Goal: Task Accomplishment & Management: Use online tool/utility

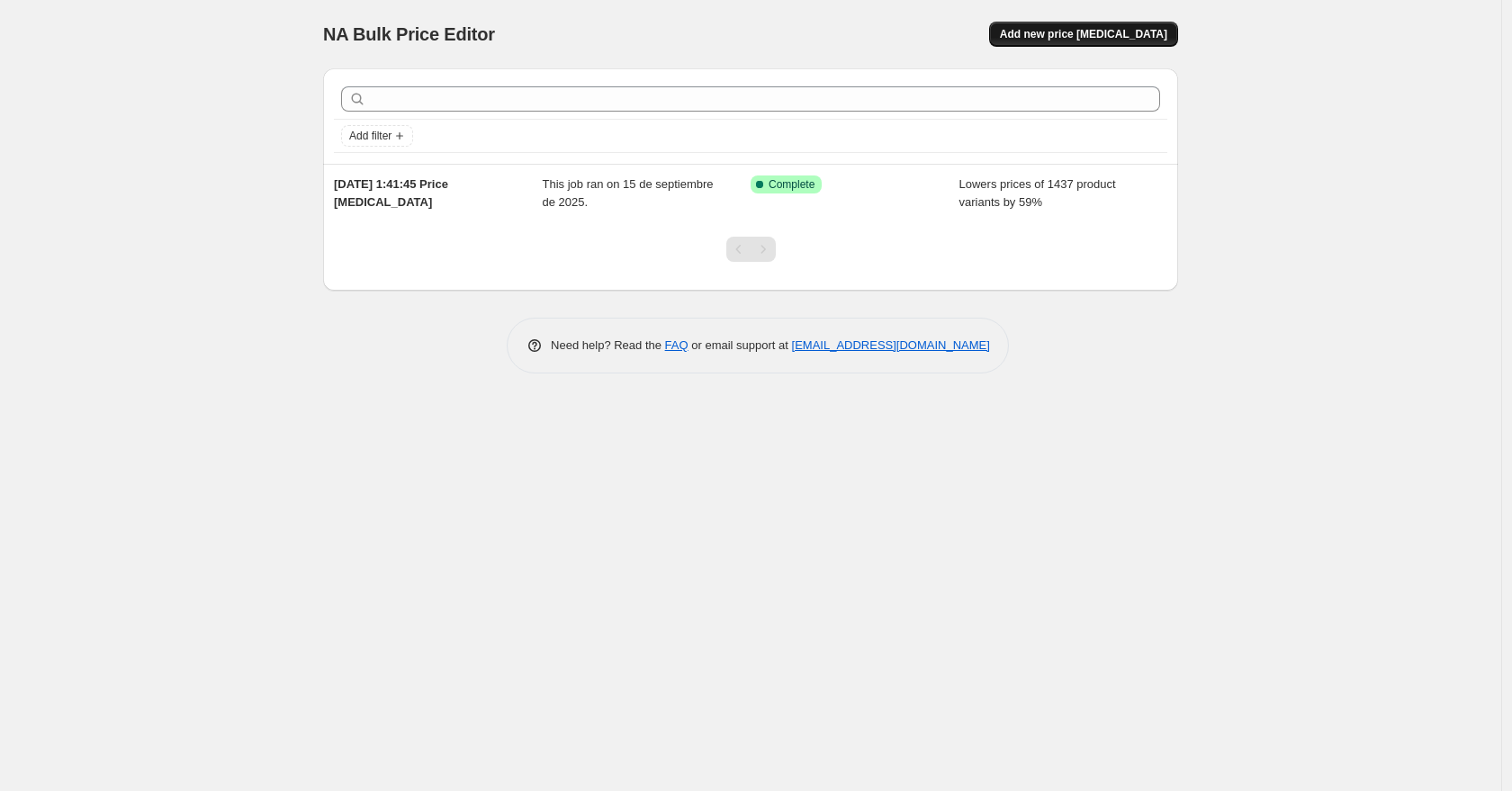
click at [1060, 36] on span "Add new price [MEDICAL_DATA]" at bounding box center [1084, 33] width 167 height 14
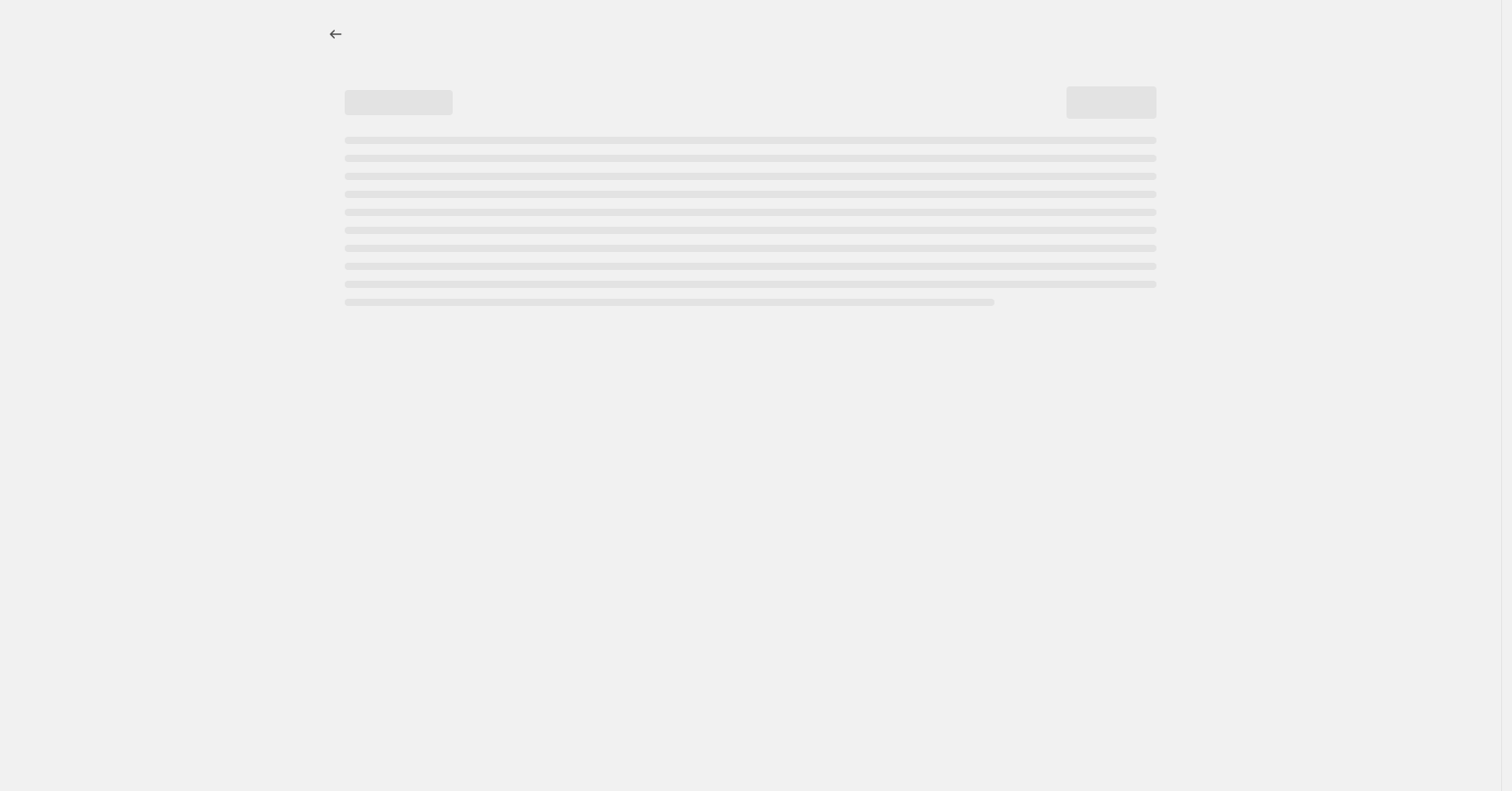
select select "percentage"
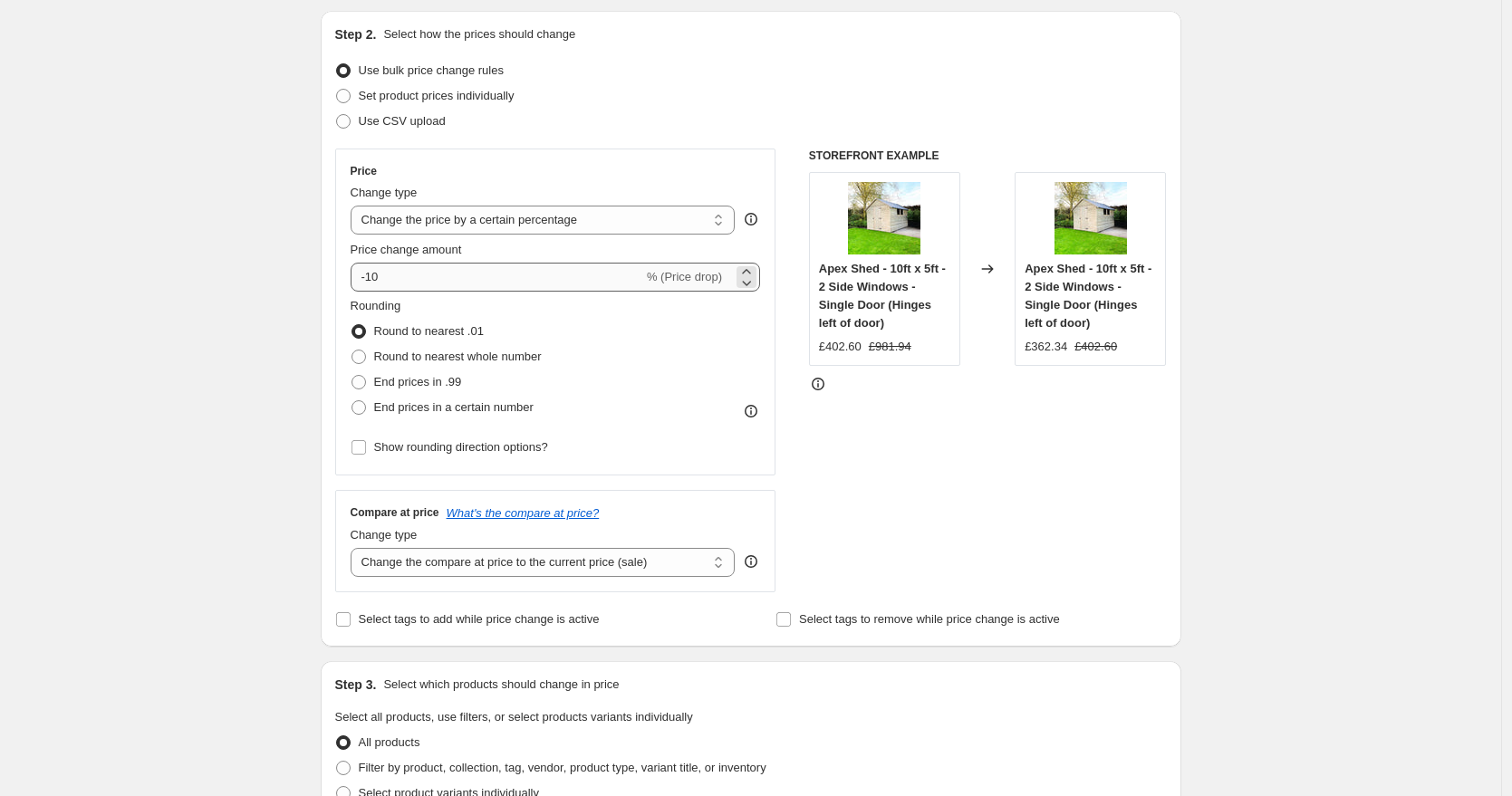
scroll to position [176, 0]
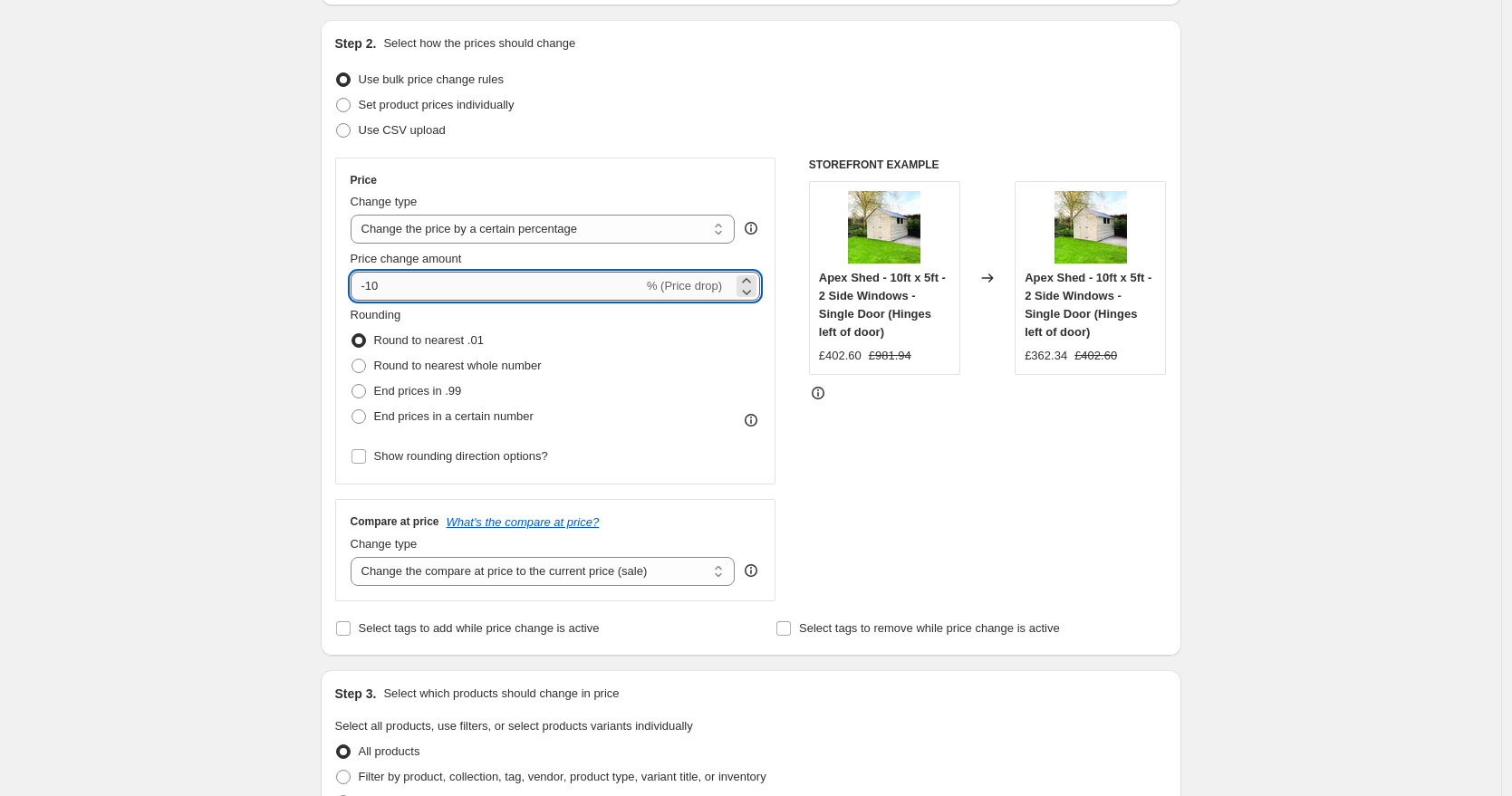
click at [422, 281] on input "-10" at bounding box center [497, 286] width 292 height 29
click at [421, 281] on input "-10" at bounding box center [497, 286] width 292 height 29
click at [421, 282] on input "-10" at bounding box center [497, 286] width 292 height 29
drag, startPoint x: 416, startPoint y: 284, endPoint x: 295, endPoint y: 275, distance: 121.3
click at [292, 271] on div "Create new price [MEDICAL_DATA]. This page is ready Create new price [MEDICAL_D…" at bounding box center [750, 743] width 1501 height 1839
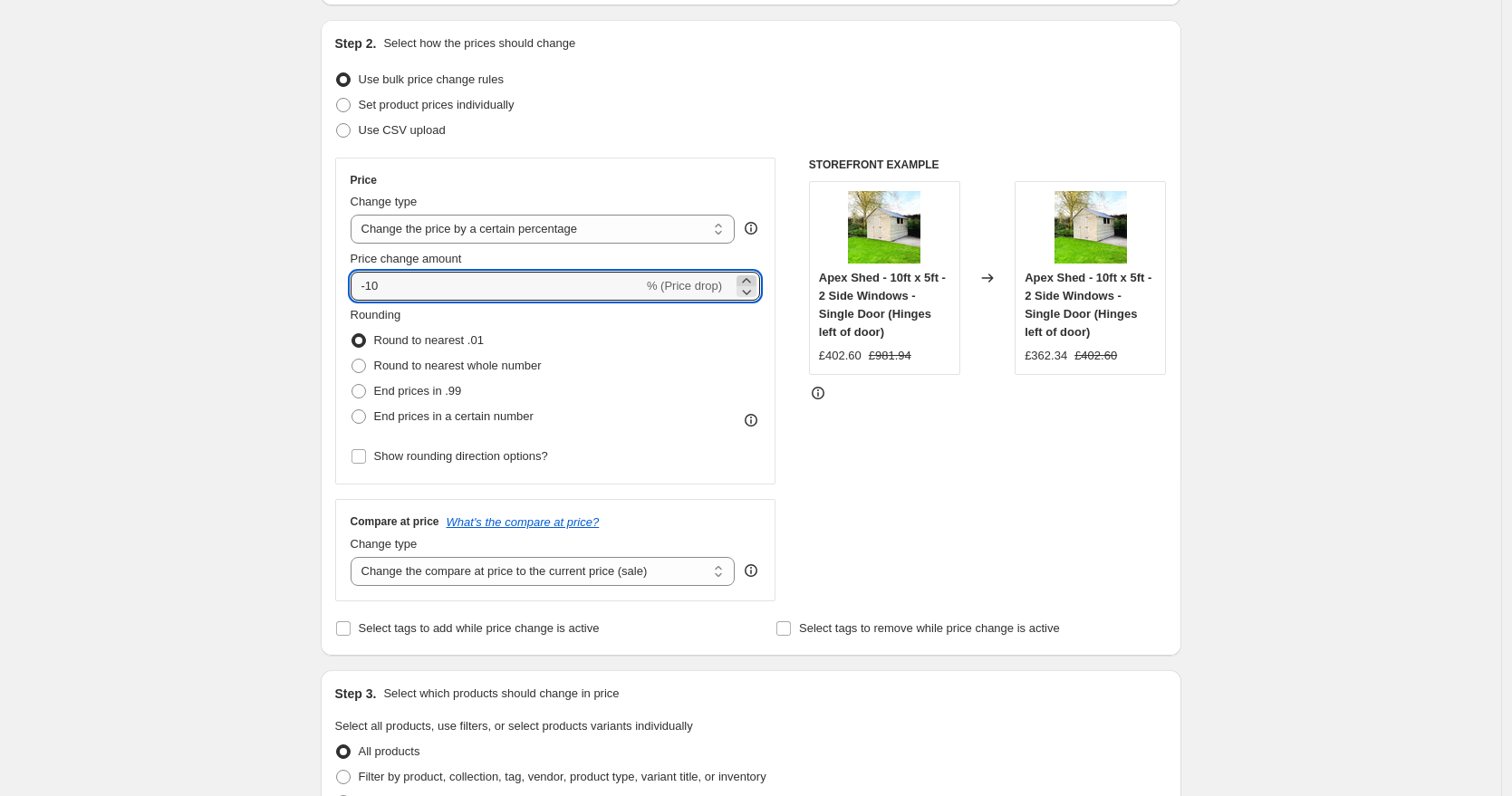
click at [755, 278] on icon at bounding box center [745, 280] width 18 height 18
click at [755, 279] on icon at bounding box center [745, 280] width 18 height 18
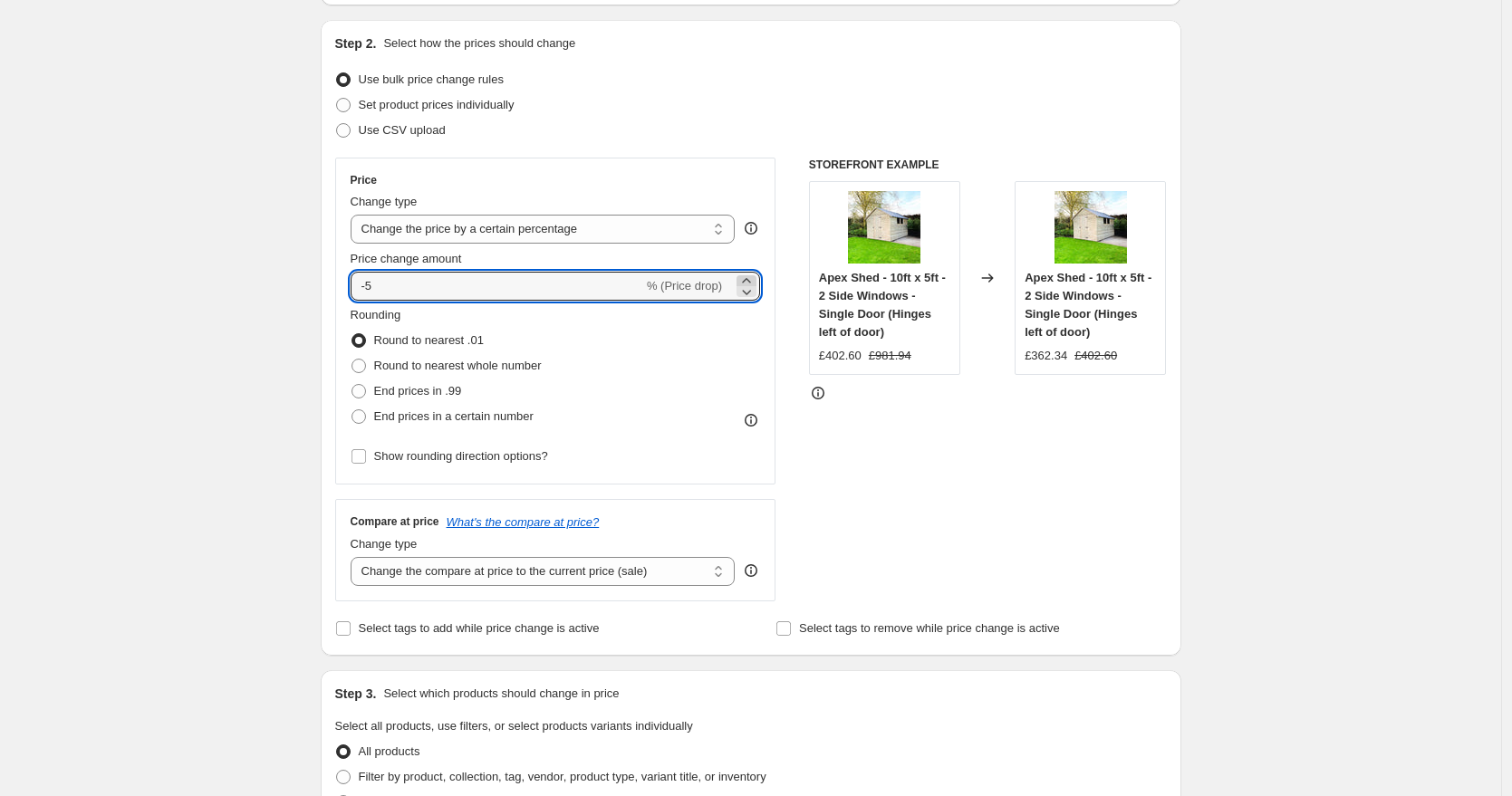
click at [755, 279] on icon at bounding box center [745, 280] width 18 height 18
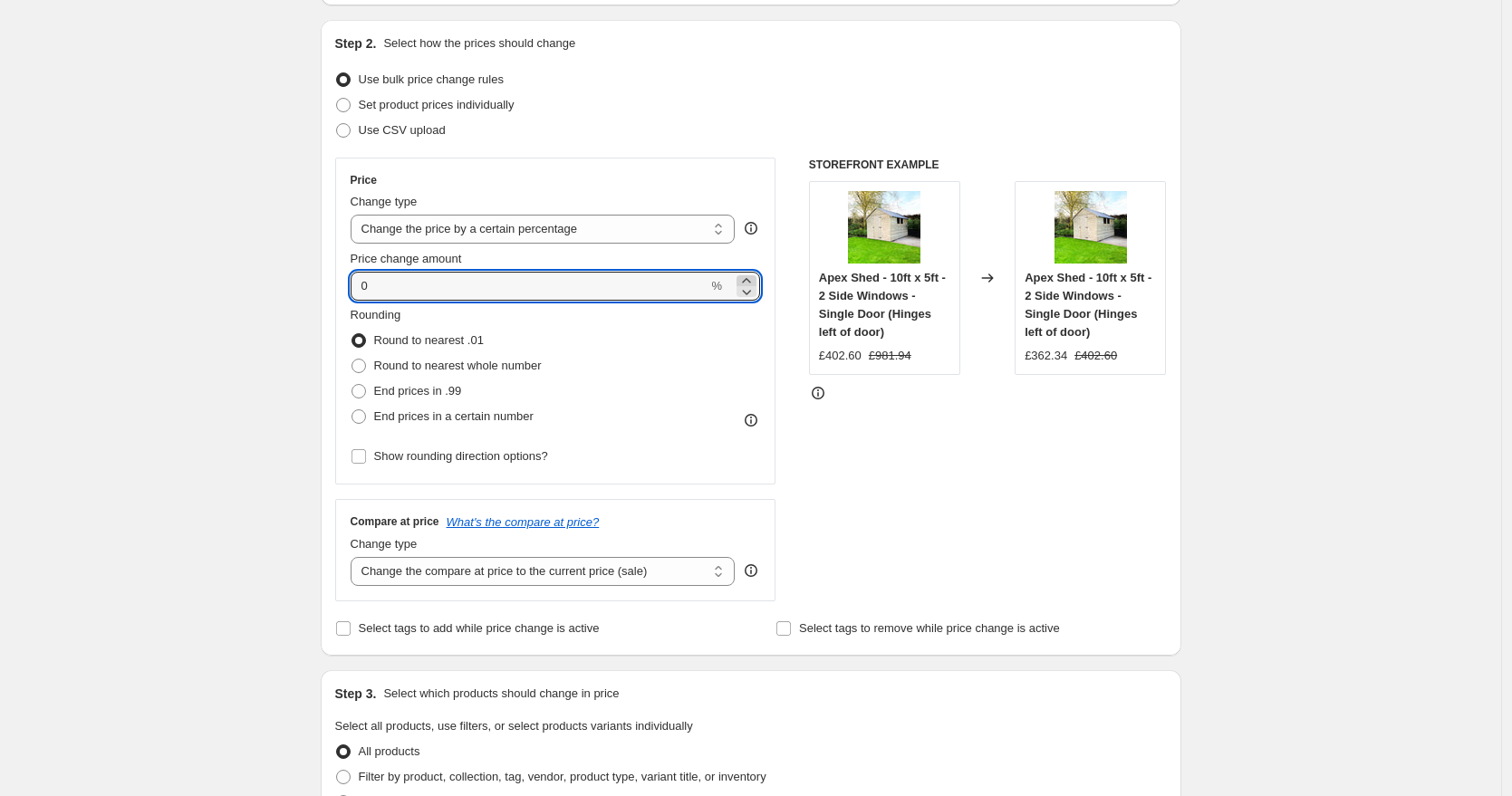
click at [755, 279] on icon at bounding box center [745, 280] width 18 height 18
click at [529, 295] on input "3" at bounding box center [486, 286] width 271 height 29
click at [529, 292] on input "3" at bounding box center [486, 286] width 271 height 29
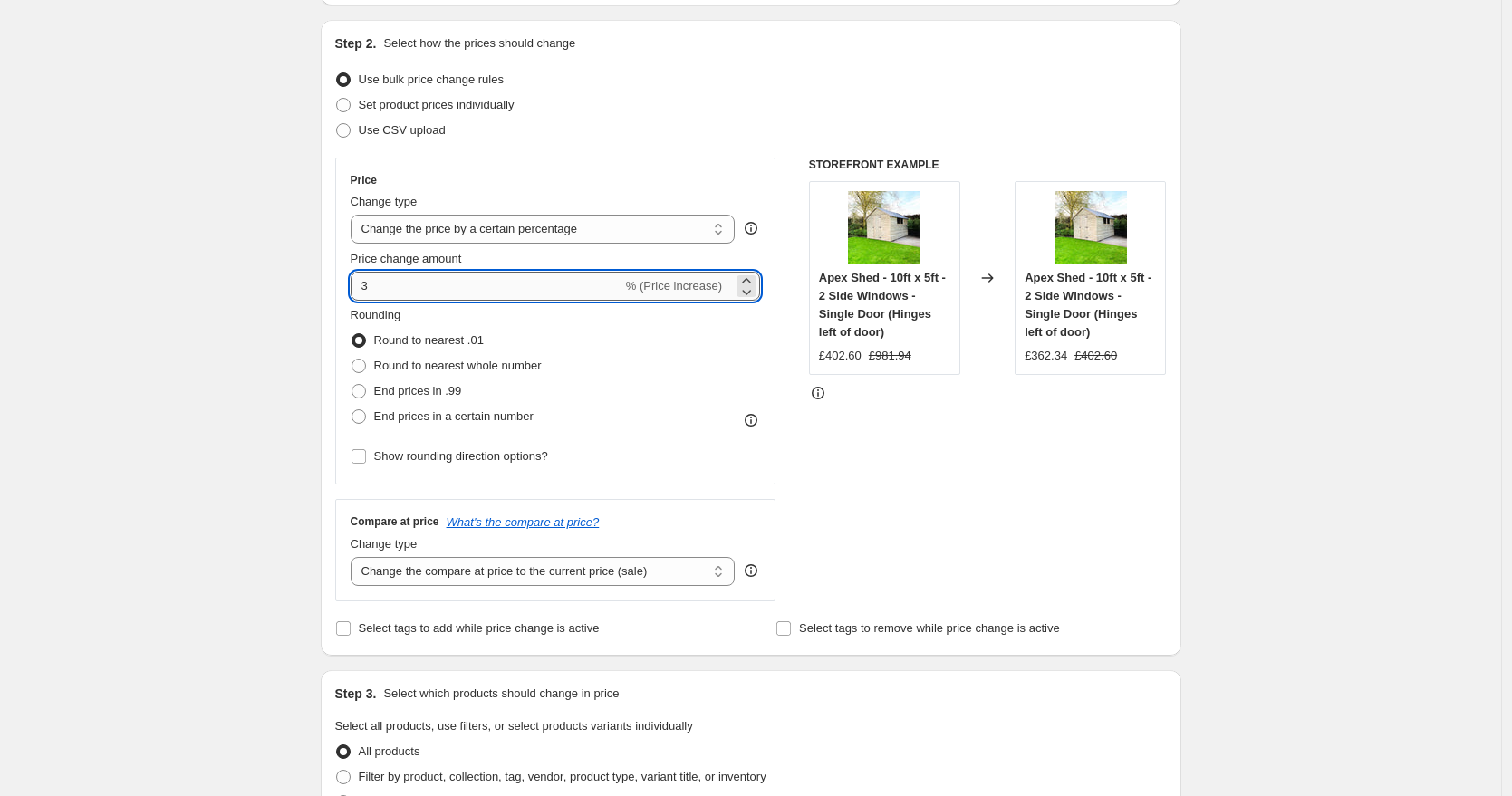
click at [528, 292] on input "3" at bounding box center [486, 286] width 271 height 29
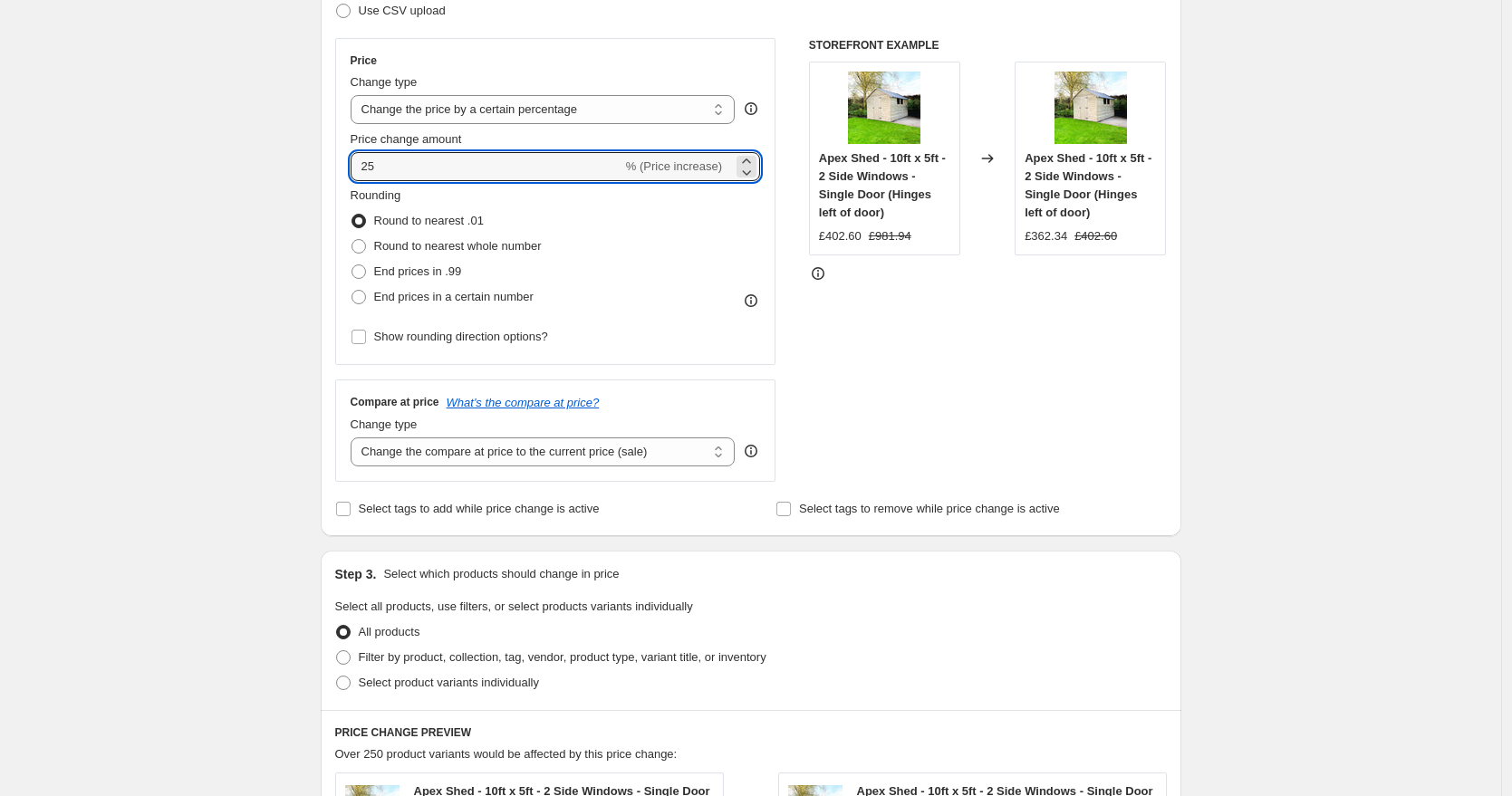
type input "25"
click at [128, 406] on div "Create new price [MEDICAL_DATA]. This page is ready Create new price [MEDICAL_D…" at bounding box center [750, 624] width 1501 height 1839
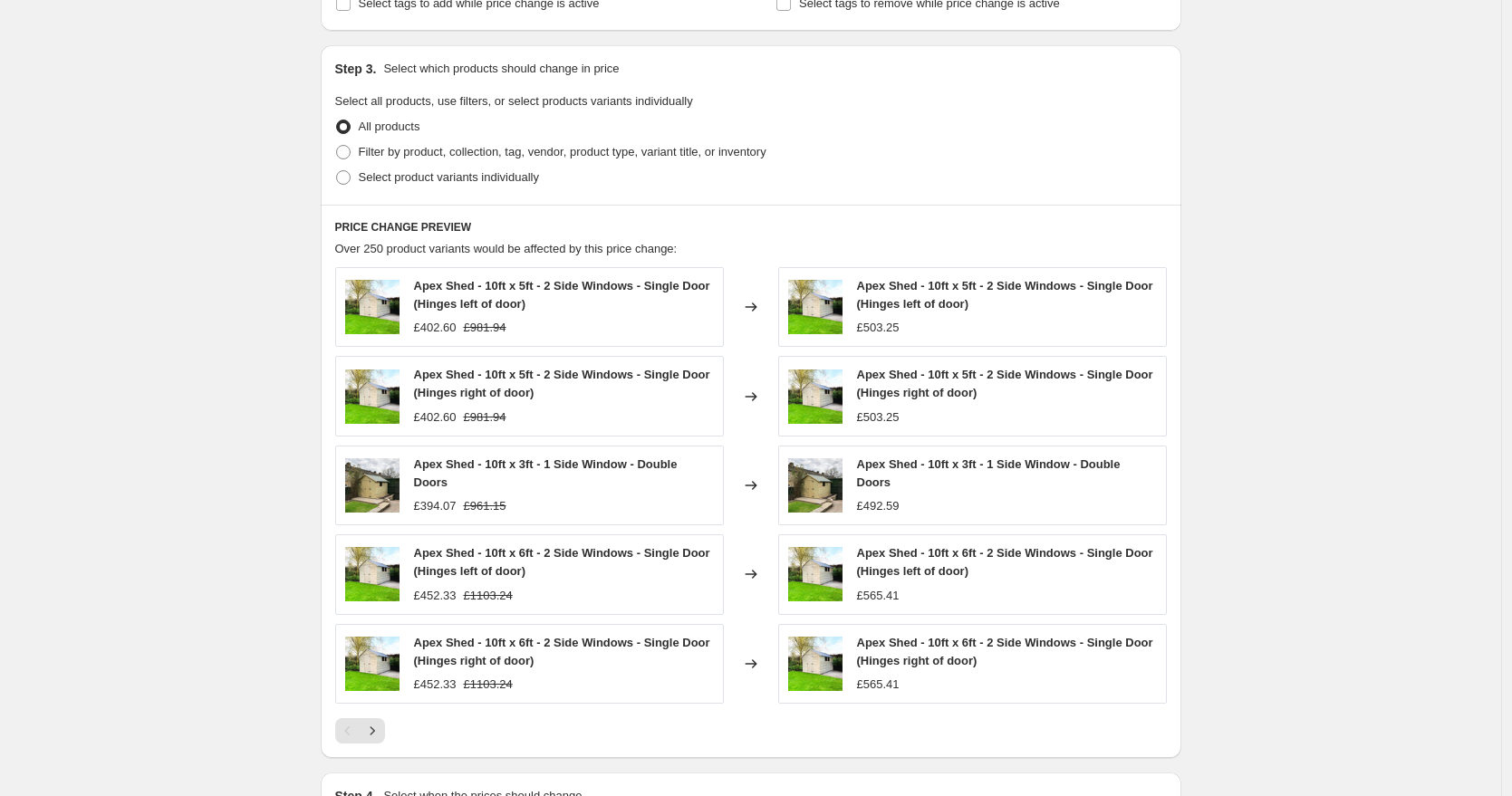
scroll to position [1043, 0]
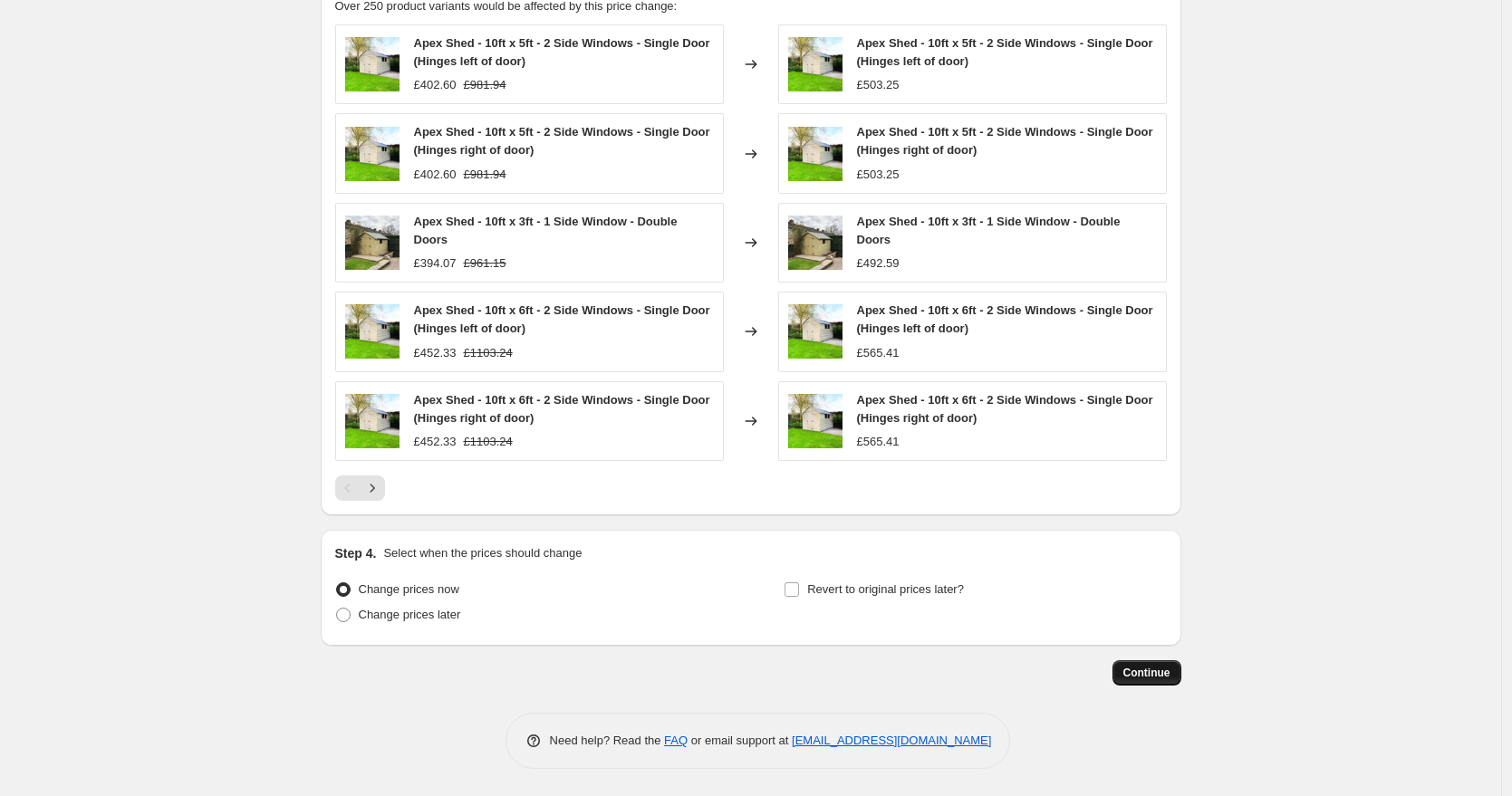
click at [1148, 682] on button "Continue" at bounding box center [1147, 673] width 69 height 26
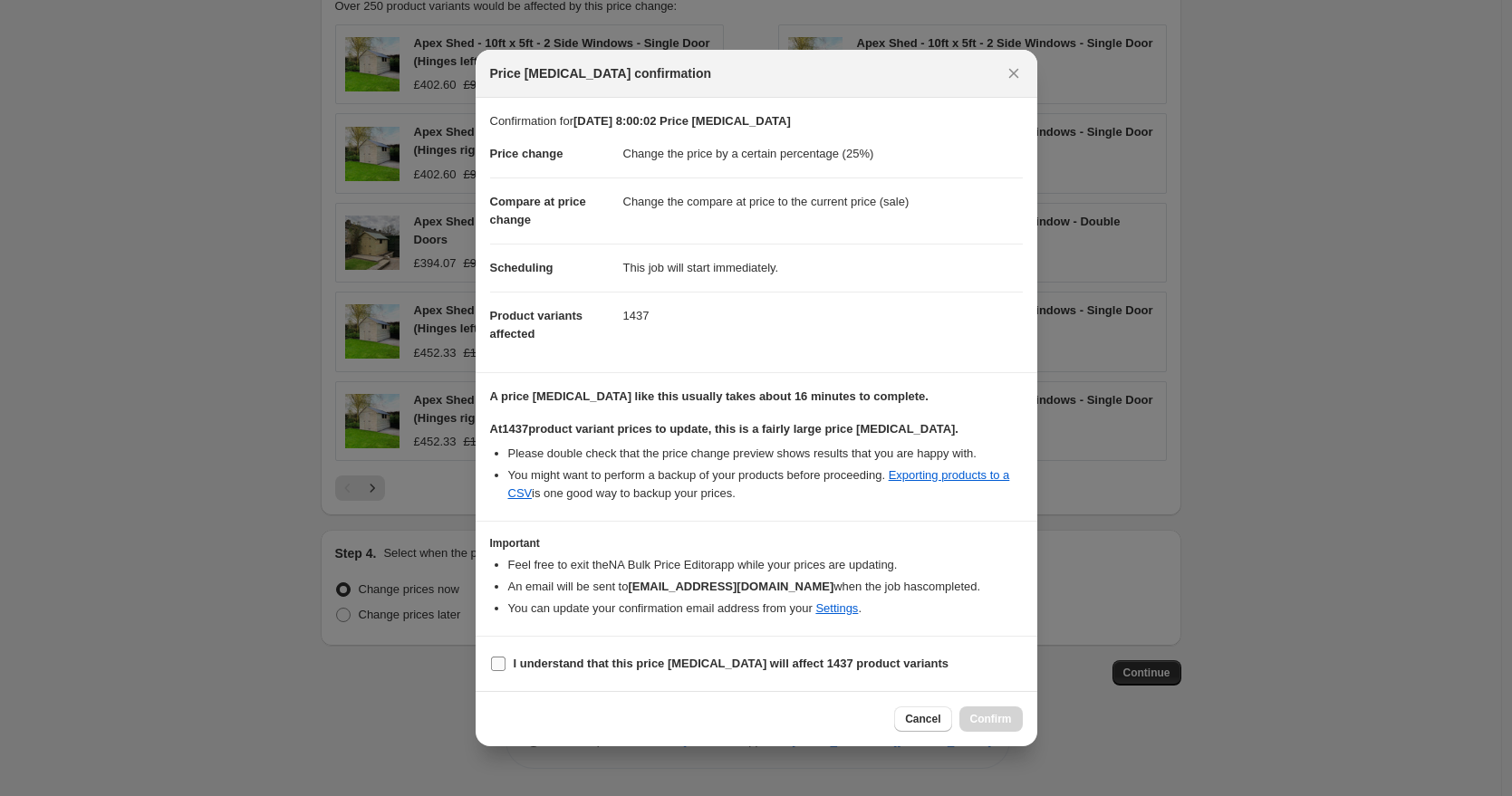
click at [716, 665] on b "I understand that this price [MEDICAL_DATA] will affect 1437 product variants" at bounding box center [731, 663] width 436 height 13
click at [506, 665] on input "I understand that this price [MEDICAL_DATA] will affect 1437 product variants" at bounding box center [498, 663] width 14 height 14
checkbox input "true"
click at [970, 722] on span "Confirm" at bounding box center [991, 719] width 42 height 14
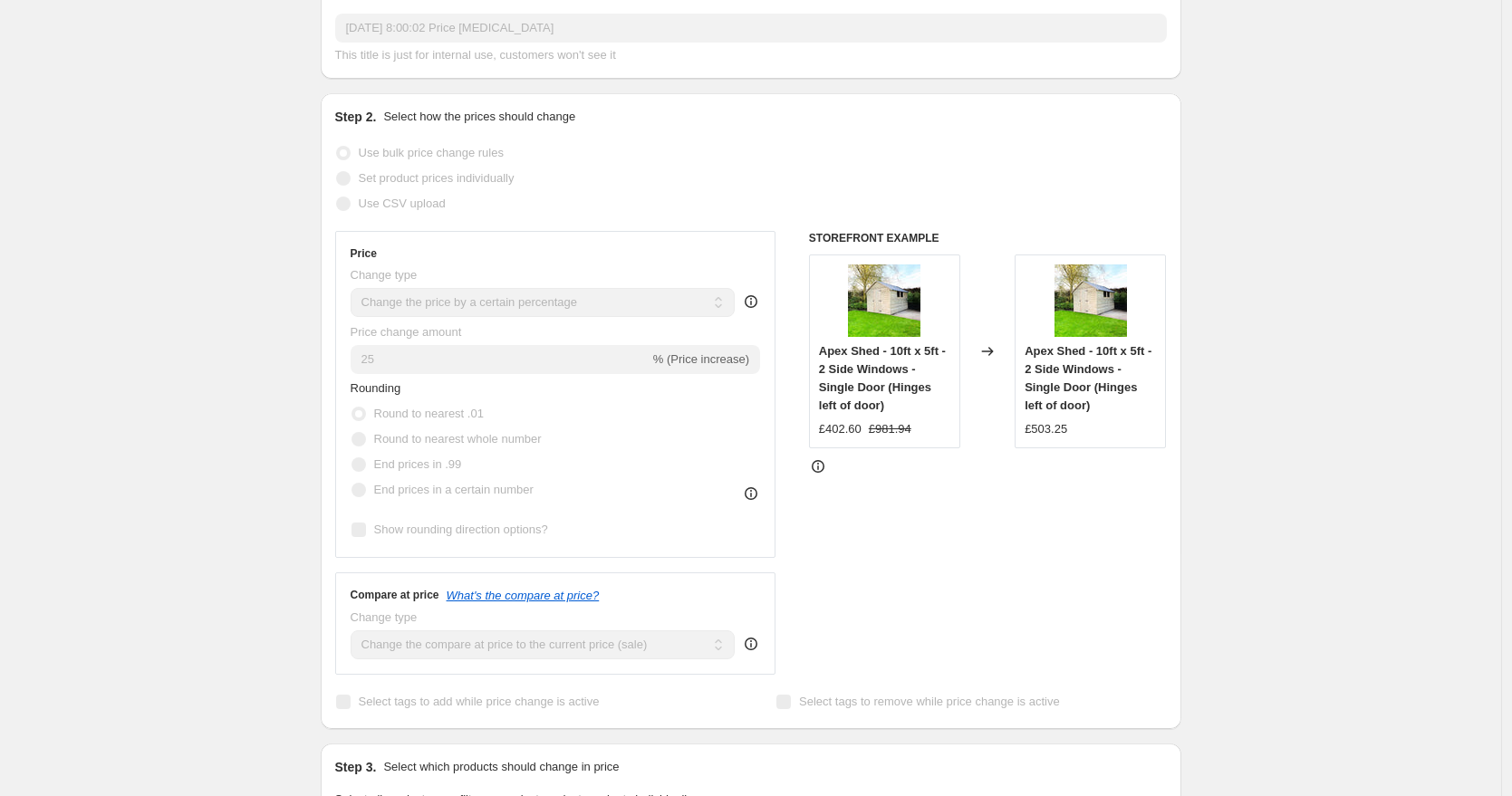
scroll to position [92, 0]
